Goal: Find specific fact: Find specific fact

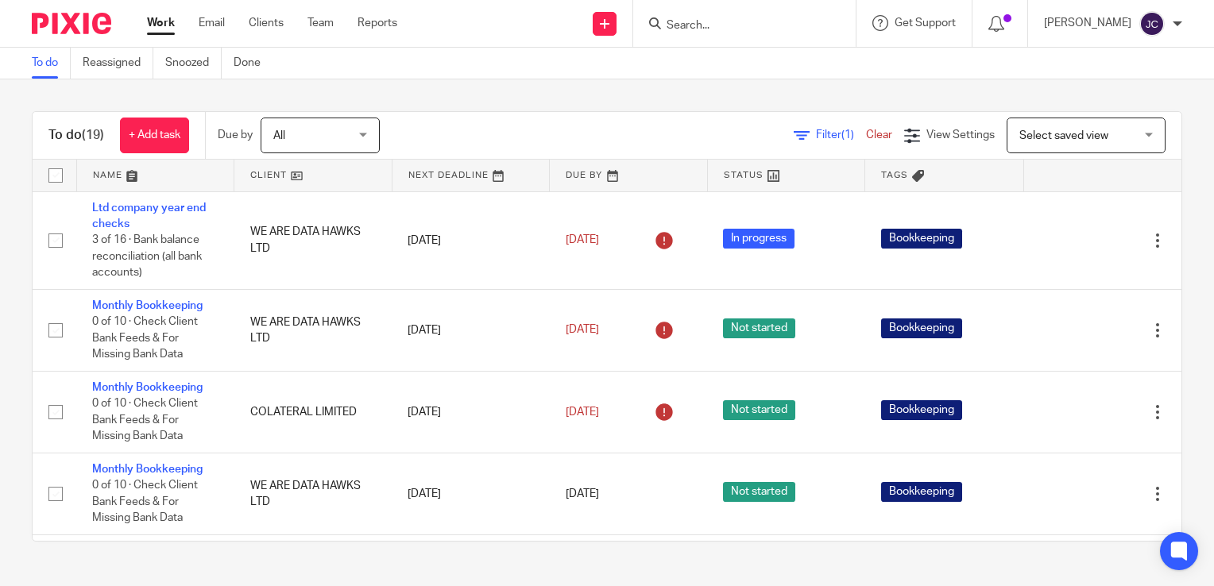
click at [764, 33] on div at bounding box center [744, 23] width 222 height 47
click at [707, 21] on input "Search" at bounding box center [736, 26] width 143 height 14
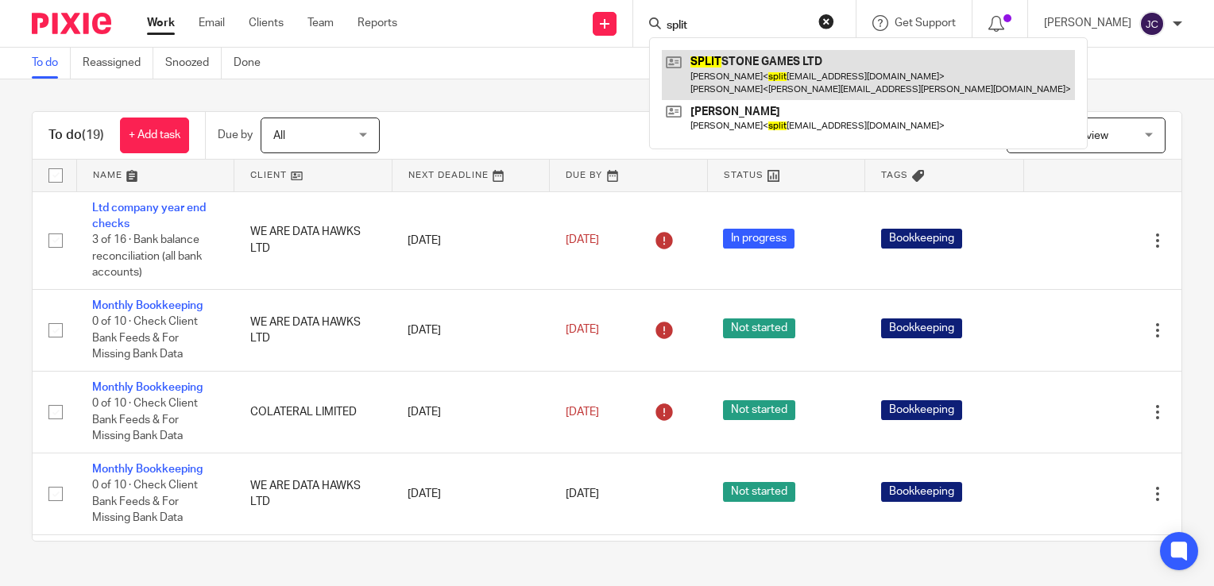
type input "split"
click at [705, 69] on link at bounding box center [868, 74] width 413 height 49
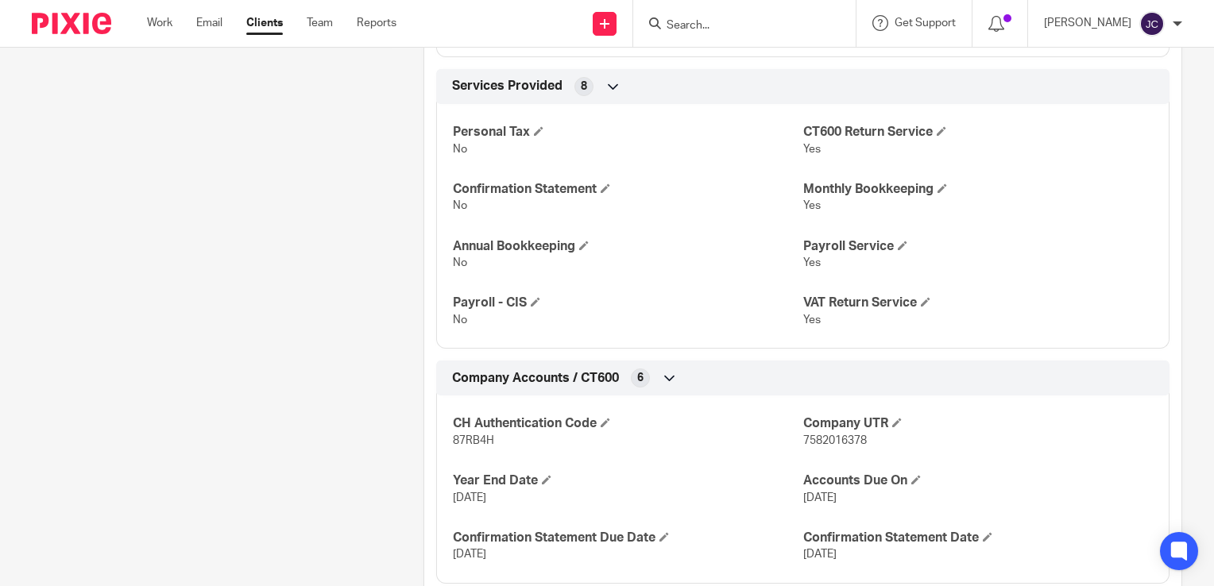
scroll to position [764, 0]
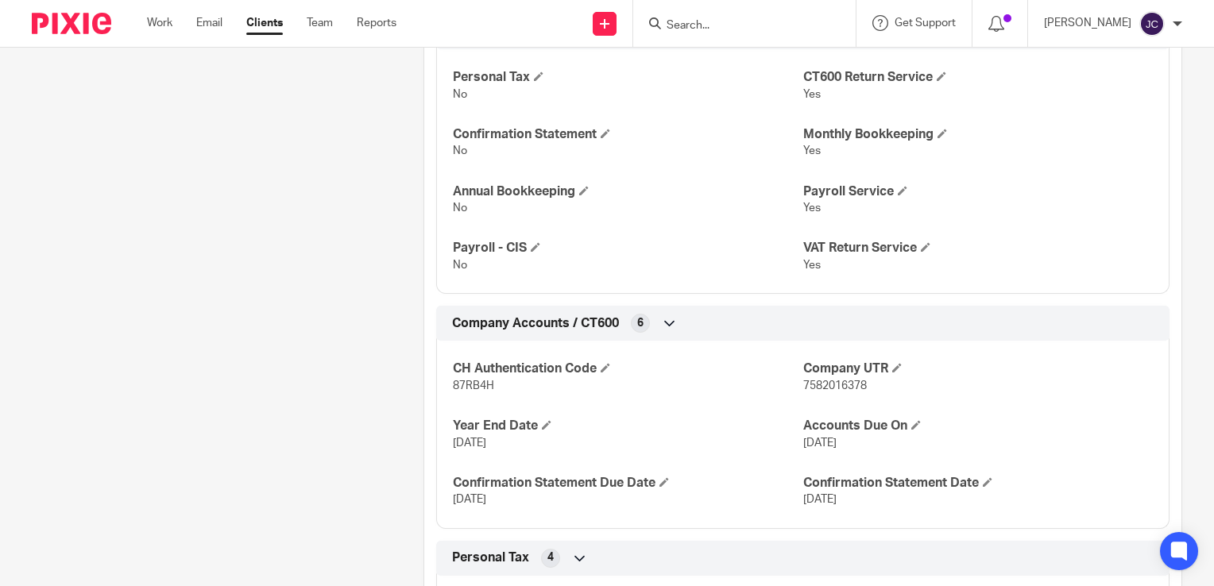
drag, startPoint x: 493, startPoint y: 376, endPoint x: 470, endPoint y: 380, distance: 22.6
click at [470, 380] on div "CH Authentication Code 87RB4H" at bounding box center [628, 377] width 350 height 33
click at [473, 386] on span "87RB4H" at bounding box center [473, 386] width 41 height 11
drag, startPoint x: 493, startPoint y: 385, endPoint x: 450, endPoint y: 381, distance: 42.4
click at [453, 381] on p "87RB4H" at bounding box center [628, 386] width 350 height 16
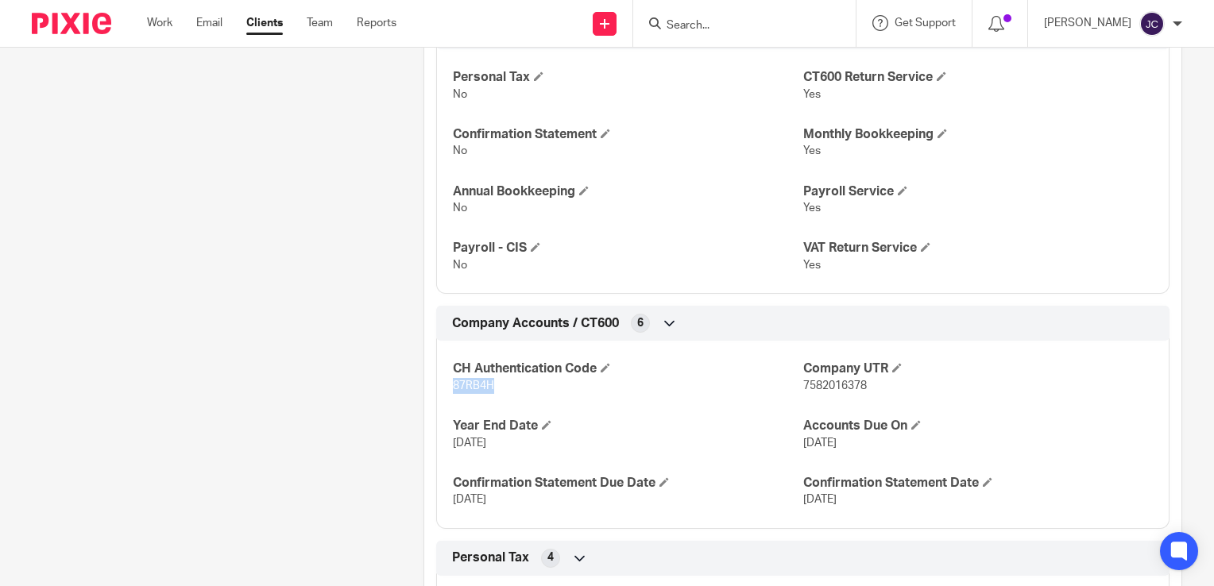
copy span "87RB4H"
